Goal: Navigation & Orientation: Find specific page/section

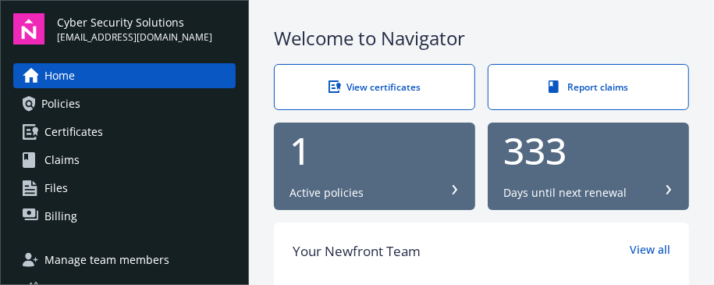
scroll to position [156, 0]
